Goal: Complete application form: Complete application form

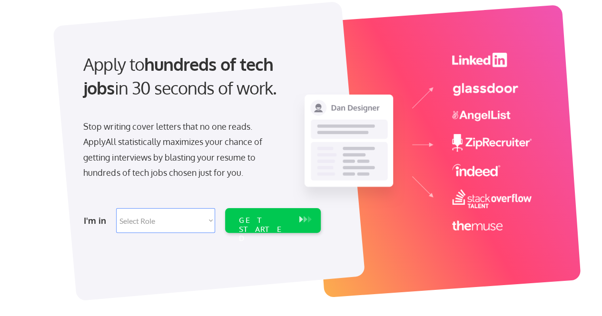
scroll to position [52, 0]
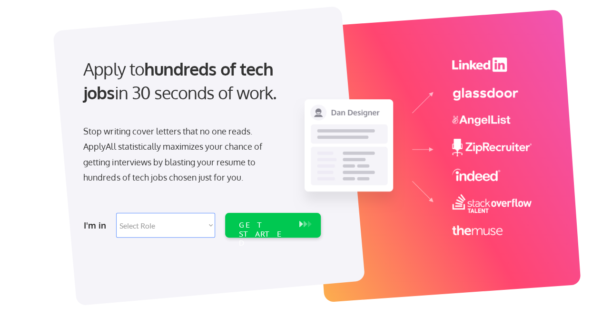
click at [176, 232] on select "Select Role Software Engineering Product Management Customer Success Sales UI/U…" at bounding box center [165, 225] width 99 height 25
select select ""sales0""
click at [116, 213] on select "Select Role Software Engineering Product Management Customer Success Sales UI/U…" at bounding box center [165, 225] width 99 height 25
select select ""sales0""
click at [247, 229] on div "GET STARTED" at bounding box center [263, 235] width 51 height 28
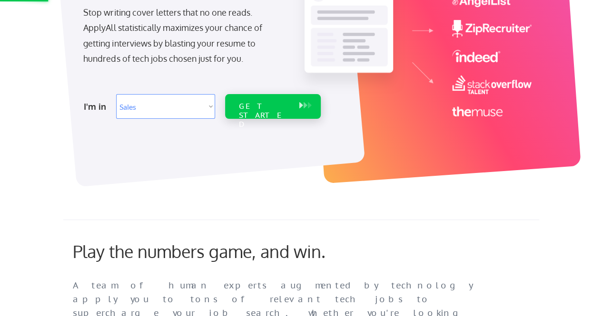
scroll to position [176, 0]
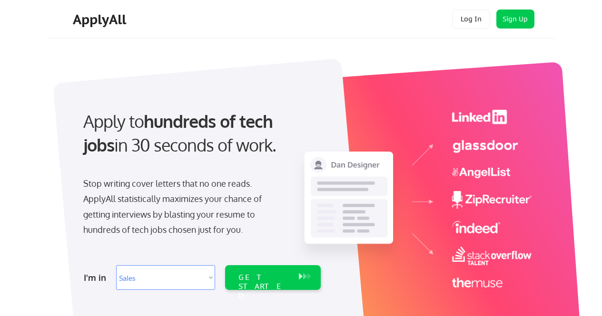
select select ""sales0""
click at [270, 276] on div "GET STARTED" at bounding box center [263, 287] width 51 height 28
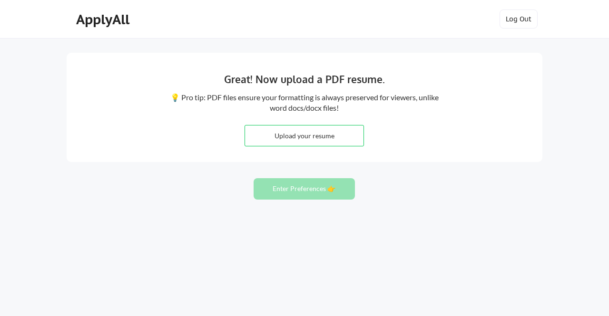
click at [289, 138] on input "file" at bounding box center [304, 136] width 118 height 20
type input "C:\fakepath\KR25_RESUME__2_.pdf"
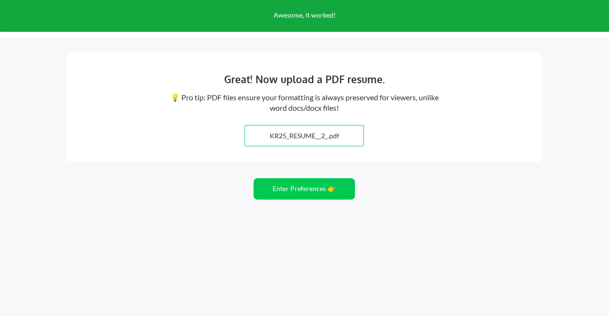
click at [279, 137] on input "file" at bounding box center [304, 136] width 118 height 20
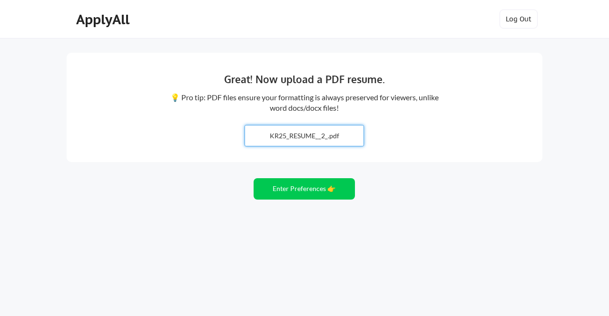
click at [322, 139] on input "file" at bounding box center [304, 136] width 118 height 20
click at [284, 202] on div "Great! Now upload a PDF resume. 💡 Pro tip: PDF files ensure your formatting is …" at bounding box center [304, 158] width 609 height 316
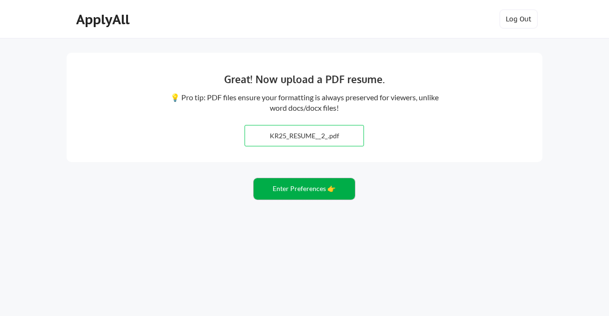
click at [286, 196] on button "Enter Preferences 👉" at bounding box center [304, 188] width 101 height 21
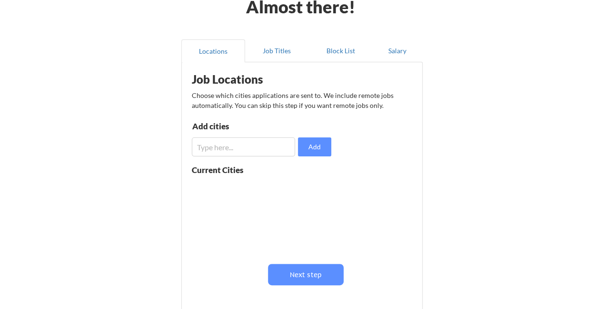
scroll to position [55, 0]
click at [225, 144] on input "input" at bounding box center [244, 146] width 104 height 19
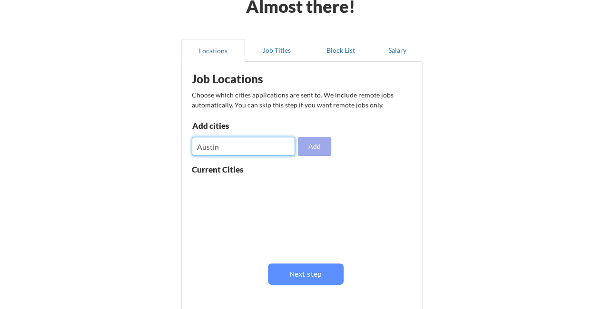
type input "Austin"
click at [306, 146] on button "Add" at bounding box center [314, 146] width 33 height 19
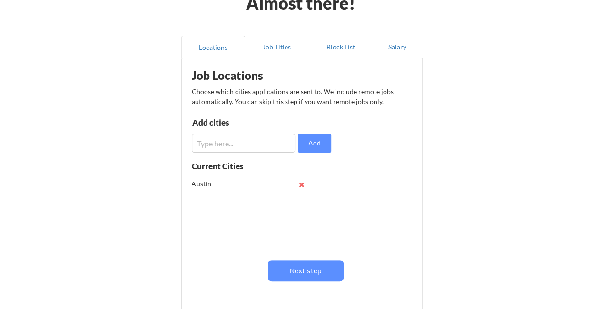
scroll to position [53, 0]
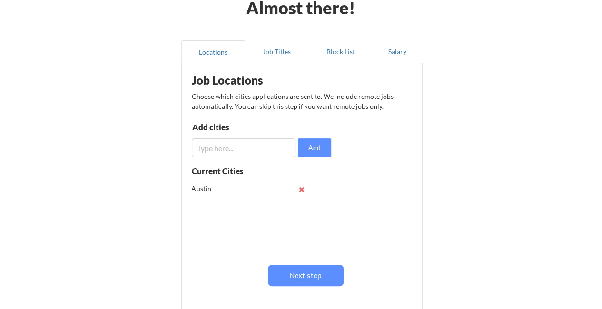
click at [253, 152] on input "input" at bounding box center [244, 147] width 104 height 19
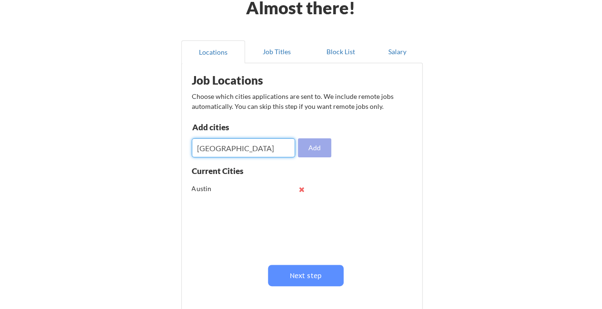
type input "[GEOGRAPHIC_DATA]"
click at [311, 150] on button "Add" at bounding box center [314, 147] width 33 height 19
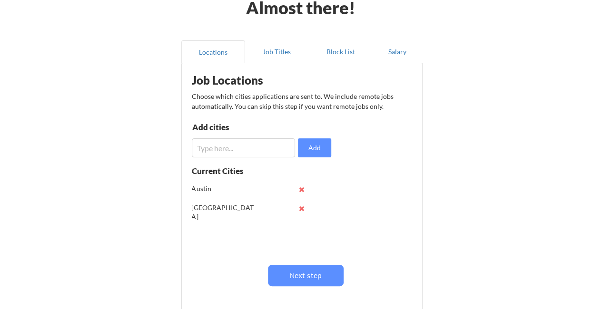
click at [221, 143] on input "input" at bounding box center [244, 147] width 104 height 19
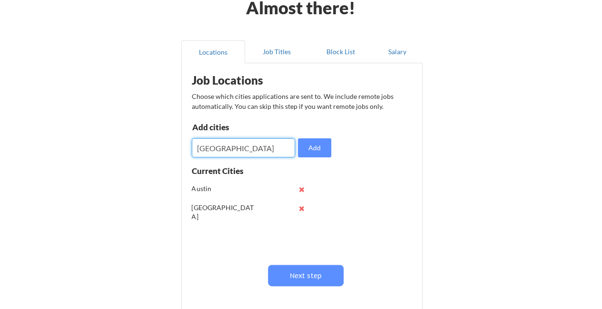
type input "Fort Worth"
click at [299, 207] on button at bounding box center [301, 208] width 7 height 7
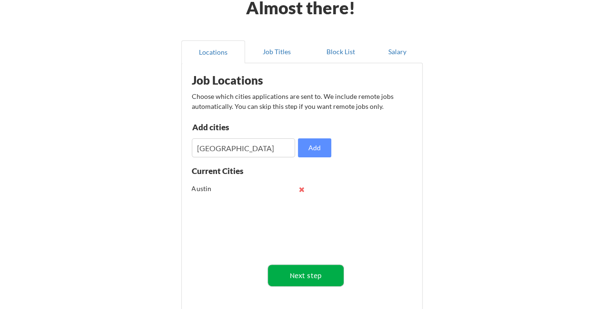
click at [313, 278] on button "Next step" at bounding box center [306, 275] width 76 height 21
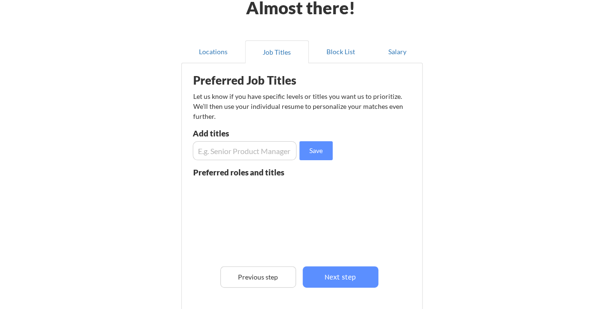
click at [244, 155] on input "input" at bounding box center [245, 150] width 104 height 19
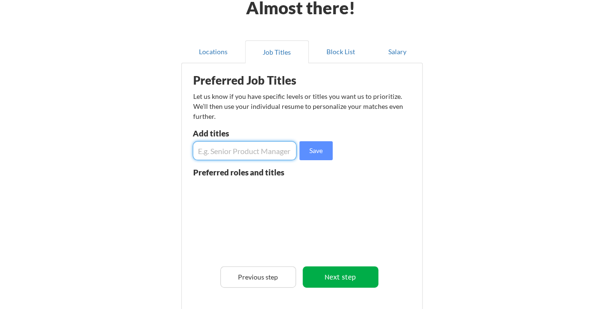
click at [322, 269] on button "Next step" at bounding box center [340, 276] width 76 height 21
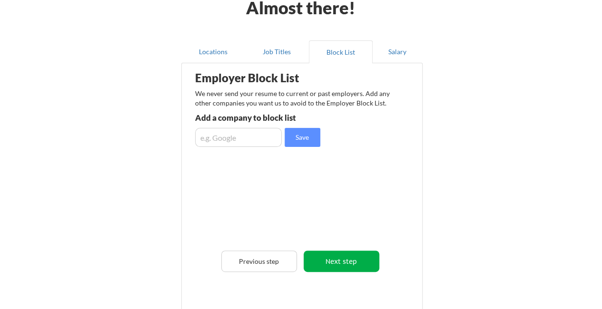
click at [318, 262] on button "Next step" at bounding box center [341, 261] width 76 height 21
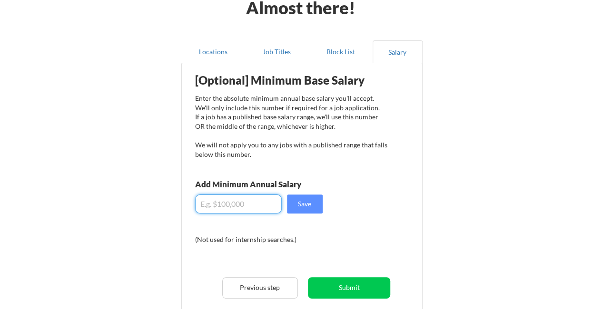
click at [236, 204] on input "input" at bounding box center [238, 204] width 87 height 19
type input "$80,000"
click at [311, 206] on button "Save" at bounding box center [305, 204] width 36 height 19
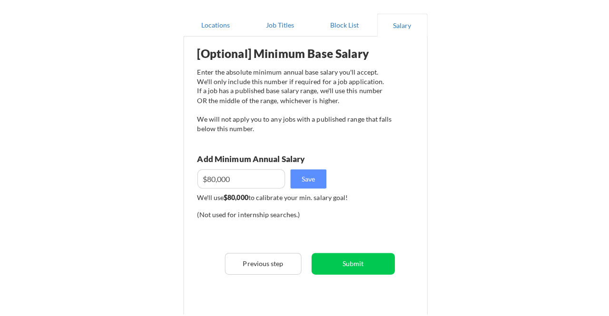
scroll to position [83, 0]
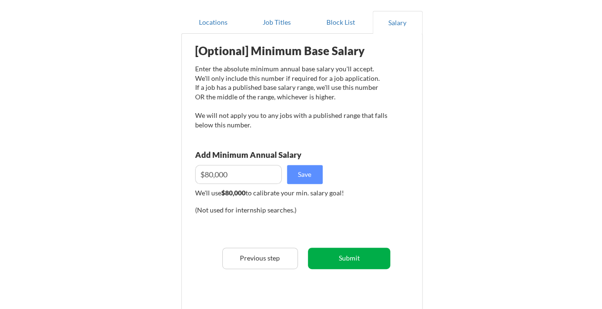
click at [329, 254] on button "Submit" at bounding box center [349, 258] width 82 height 21
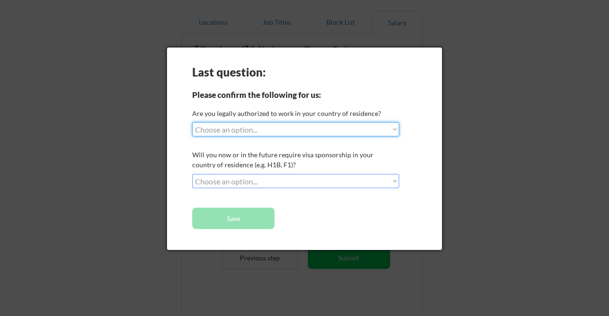
click at [217, 131] on select "Choose an option... Yes, I am a US Citizen Yes, I am a Canadian Citizen Yes, I …" at bounding box center [295, 129] width 207 height 14
select select ""yes__i_am_a_us_citizen""
click at [192, 122] on select "Choose an option... Yes, I am a US Citizen Yes, I am a Canadian Citizen Yes, I …" at bounding box center [295, 129] width 207 height 14
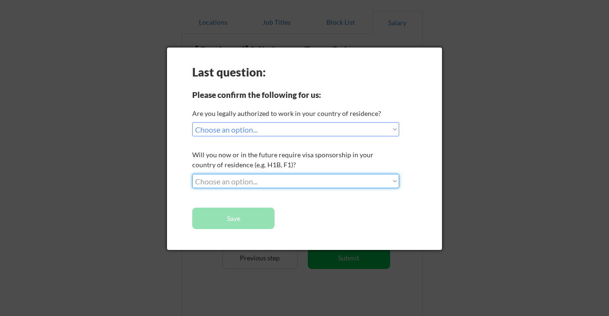
click at [211, 179] on select "Choose an option... No, I will not need sponsorship Yes, I will need sponsorship" at bounding box center [295, 181] width 207 height 14
select select ""no__i_will_not_need_sponsorship""
click at [192, 174] on select "Choose an option... No, I will not need sponsorship Yes, I will need sponsorship" at bounding box center [295, 181] width 207 height 14
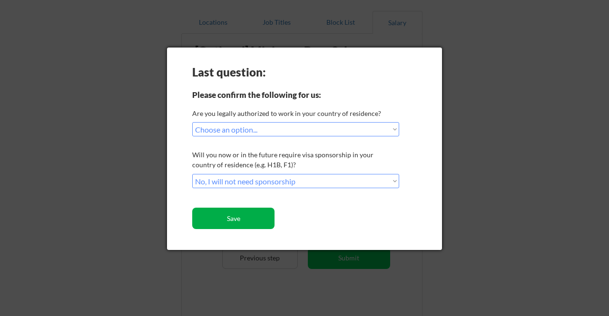
click at [224, 218] on button "Save" at bounding box center [233, 218] width 82 height 21
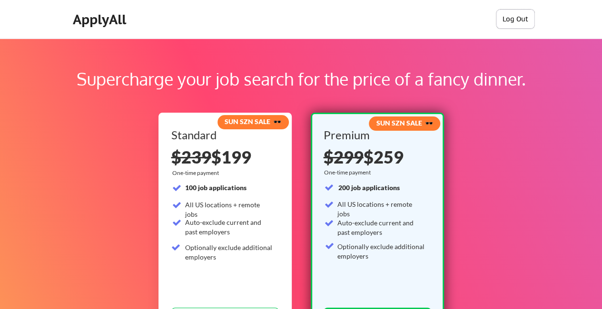
click at [503, 11] on button "Log Out" at bounding box center [515, 19] width 38 height 19
